Goal: Task Accomplishment & Management: Use online tool/utility

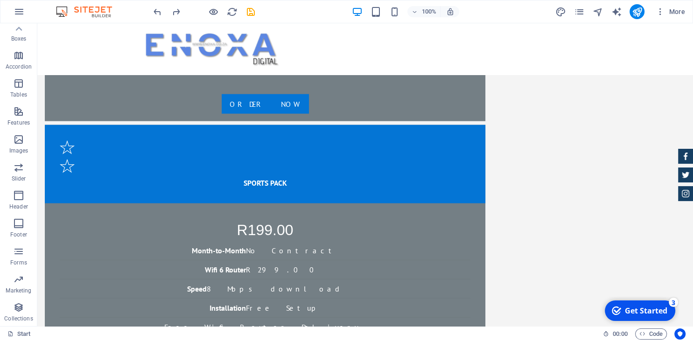
scroll to position [1990, 0]
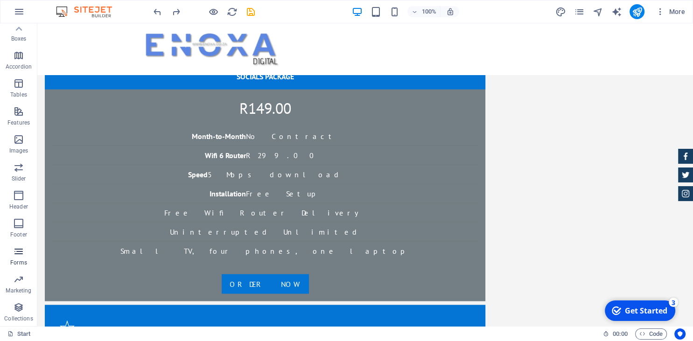
drag, startPoint x: 23, startPoint y: 259, endPoint x: 478, endPoint y: 237, distance: 456.1
click at [23, 259] on span "Forms" at bounding box center [18, 257] width 37 height 22
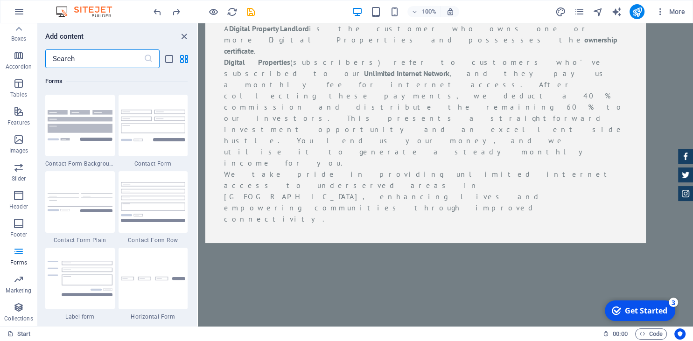
scroll to position [3490, 0]
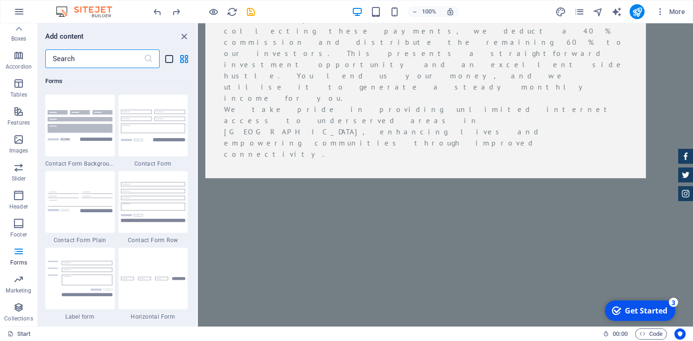
click at [167, 62] on icon "list-view" at bounding box center [169, 59] width 11 height 11
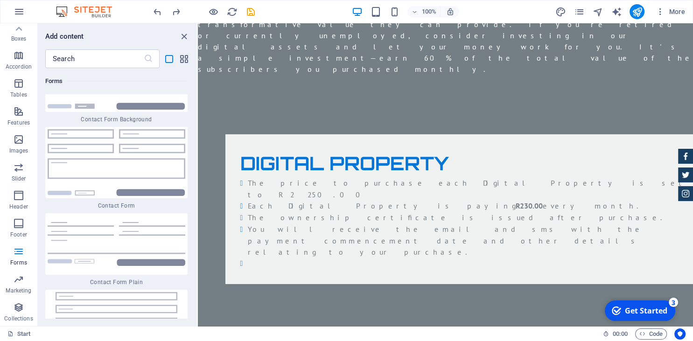
scroll to position [3011, 0]
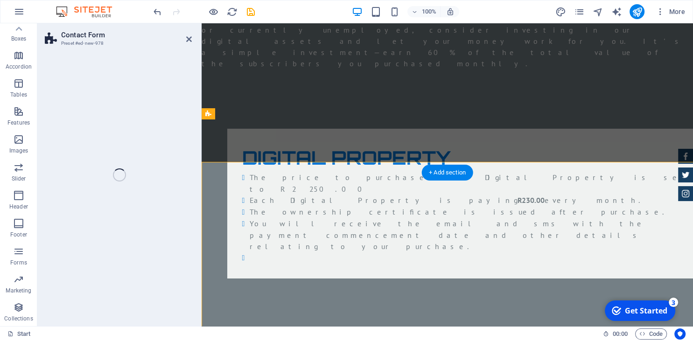
drag, startPoint x: 341, startPoint y: 243, endPoint x: 284, endPoint y: 128, distance: 128.4
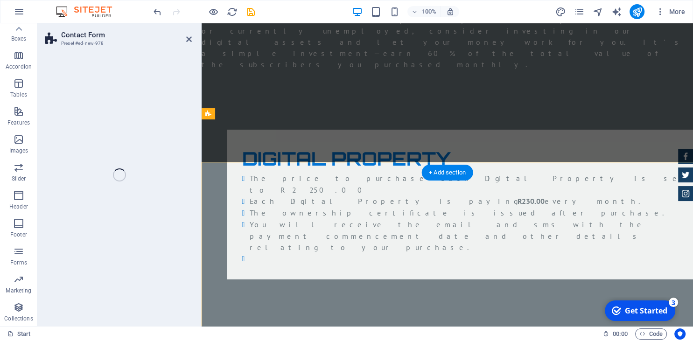
scroll to position [117, 0]
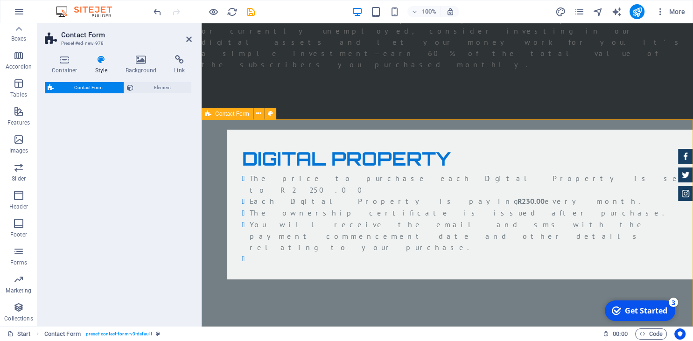
select select "rem"
select select "preset-contact-form-v3-default"
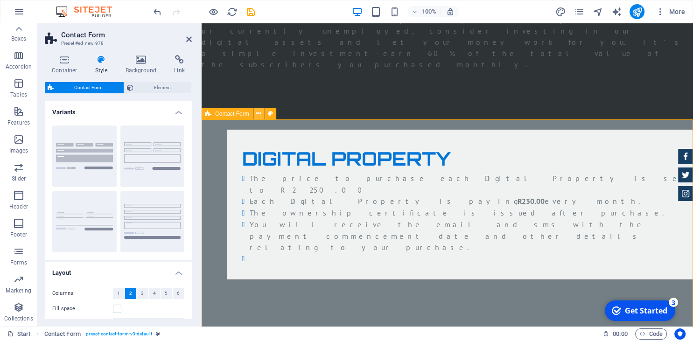
click at [260, 112] on icon at bounding box center [258, 114] width 5 height 10
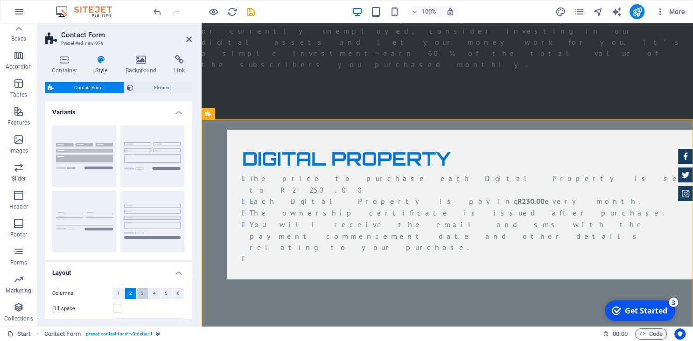
click at [144, 294] on span "3" at bounding box center [142, 293] width 3 height 11
click at [87, 152] on button "Background" at bounding box center [84, 157] width 64 height 62
click at [165, 295] on span "5" at bounding box center [166, 293] width 3 height 11
click at [178, 294] on span "6" at bounding box center [178, 293] width 3 height 11
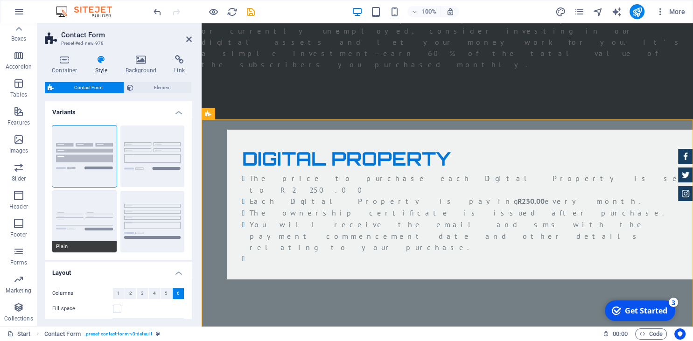
click at [83, 219] on button "Plain" at bounding box center [84, 222] width 64 height 62
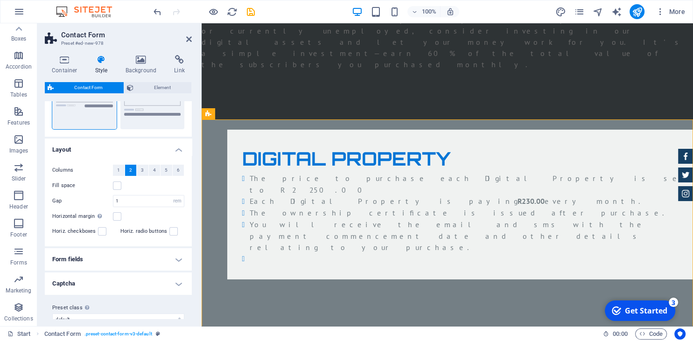
scroll to position [124, 0]
click at [179, 296] on div "Preset class Above chosen variant and settings affect all elements which carry …" at bounding box center [118, 313] width 147 height 37
click at [142, 171] on span "3" at bounding box center [142, 169] width 3 height 11
click at [99, 256] on h4 "Form fields" at bounding box center [118, 259] width 147 height 22
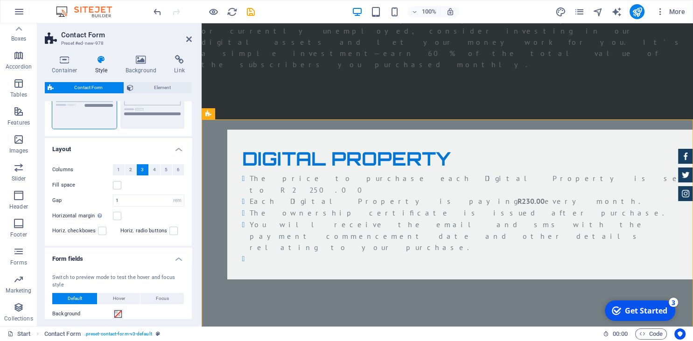
click at [192, 208] on div "Container Style Background Link Size Height Default px rem % vh vw Min. height …" at bounding box center [118, 187] width 162 height 279
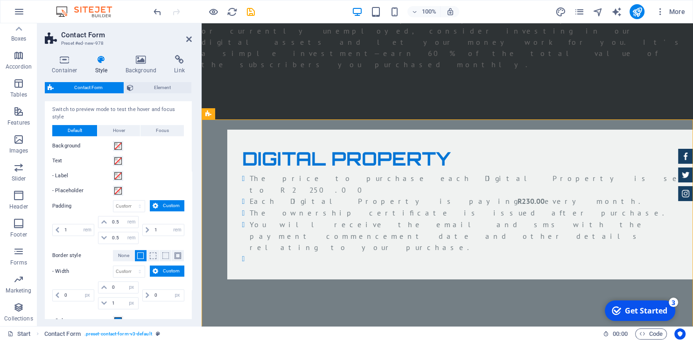
scroll to position [293, 0]
click at [187, 39] on icon at bounding box center [189, 38] width 6 height 7
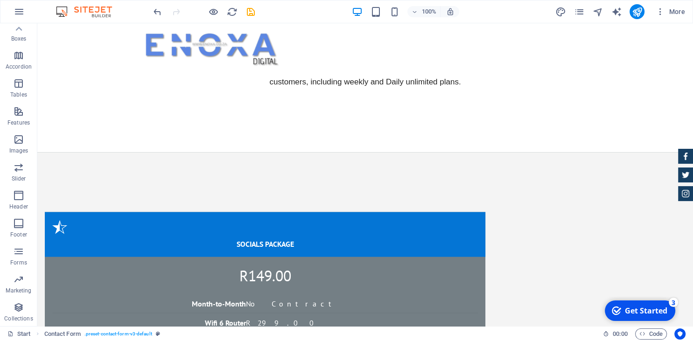
scroll to position [1817, 0]
